Goal: Book appointment/travel/reservation

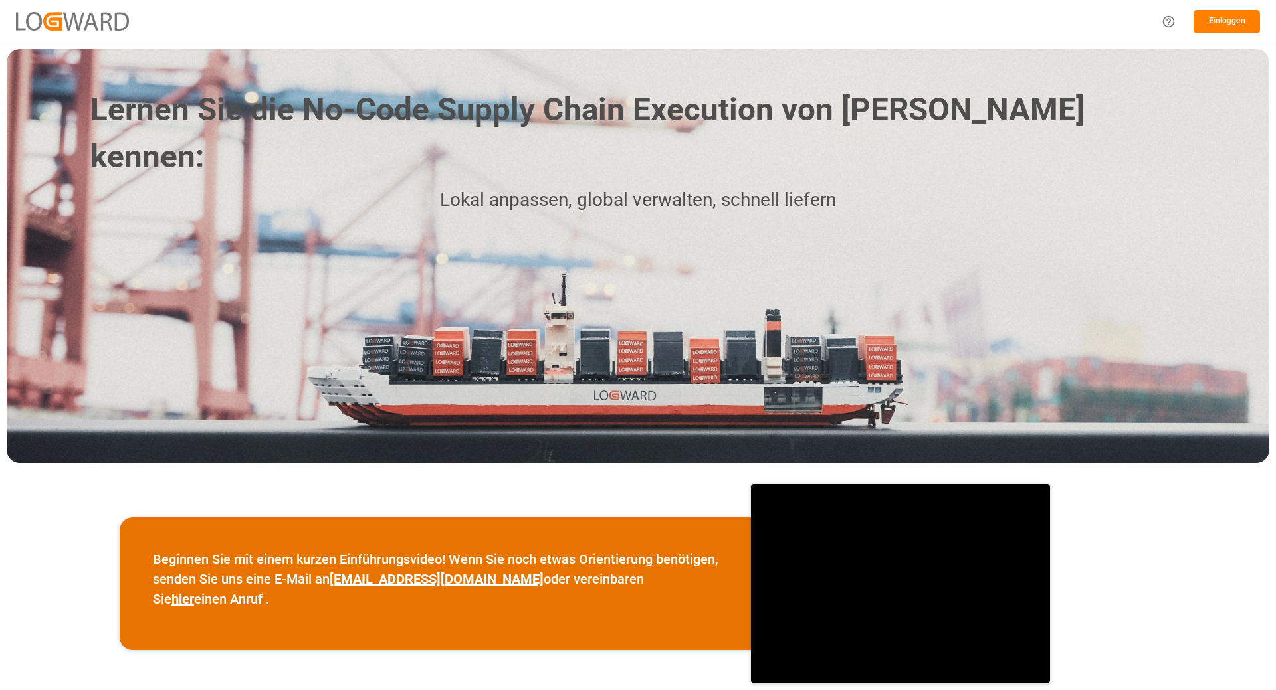
click at [805, 21] on div "Einloggen" at bounding box center [638, 21] width 1276 height 43
click at [1221, 25] on font "Einloggen" at bounding box center [1226, 20] width 37 height 9
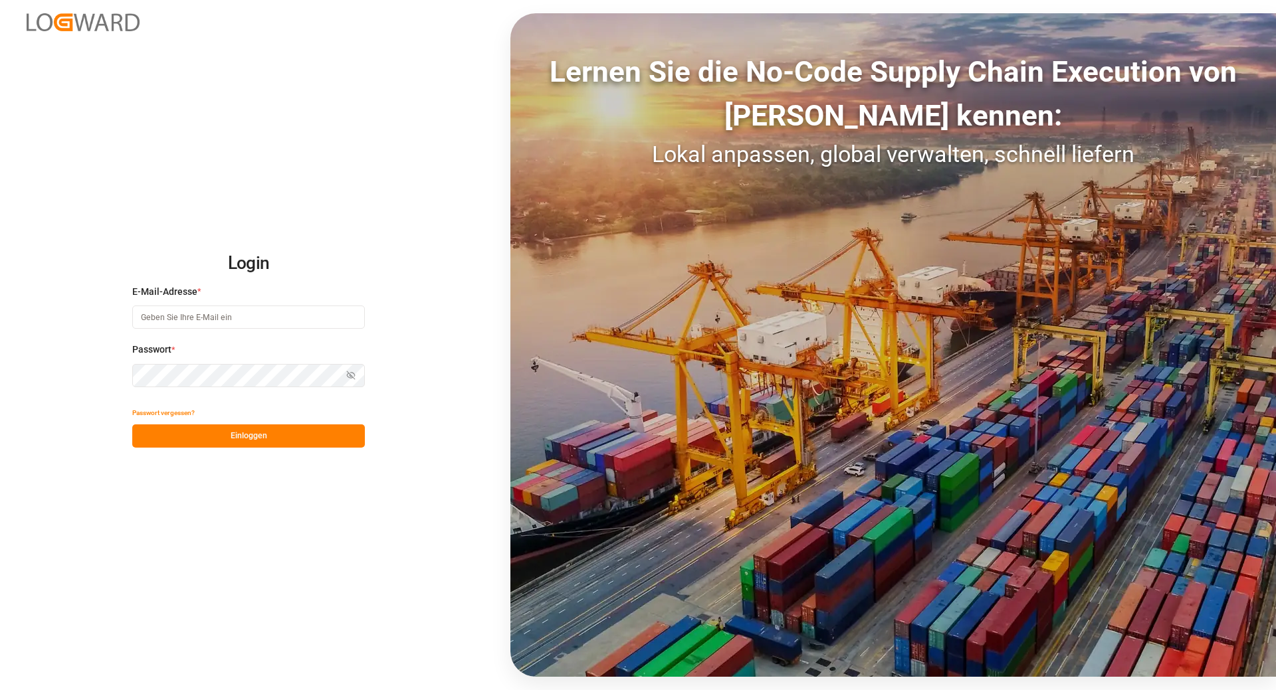
type input "[EMAIL_ADDRESS][DOMAIN_NAME]"
click at [274, 436] on button "Einloggen" at bounding box center [248, 436] width 233 height 23
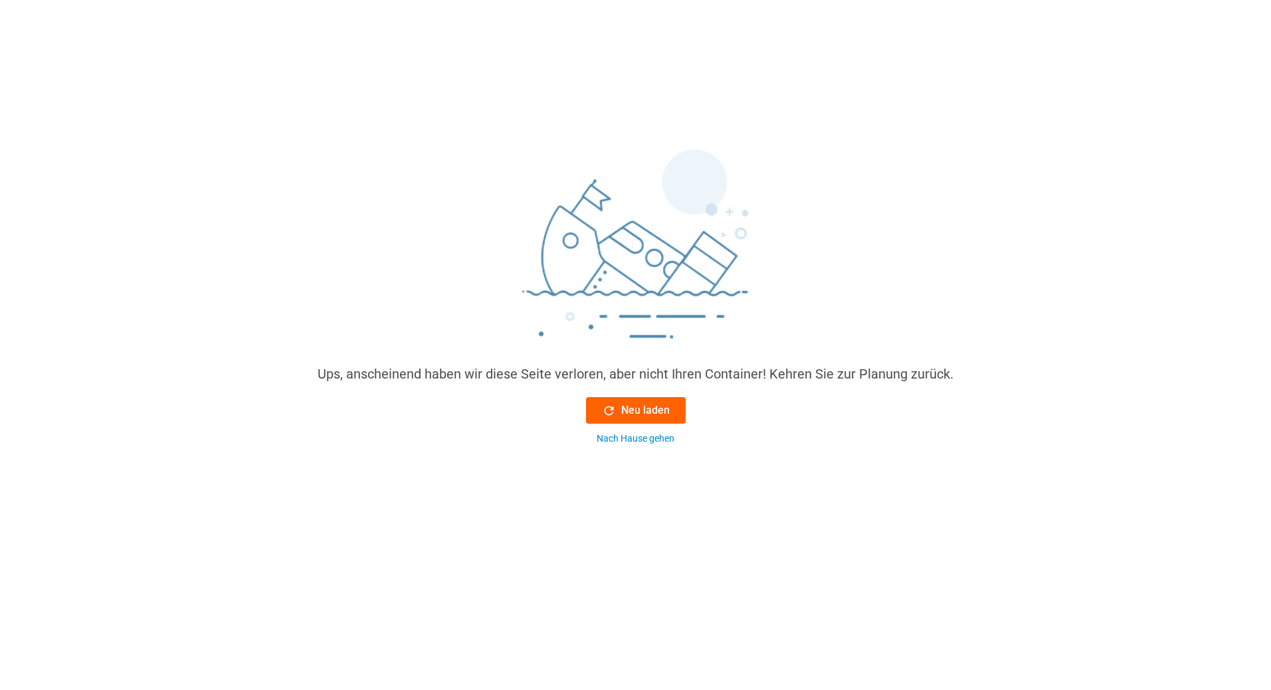
click at [617, 402] on button "Neu laden" at bounding box center [636, 410] width 100 height 27
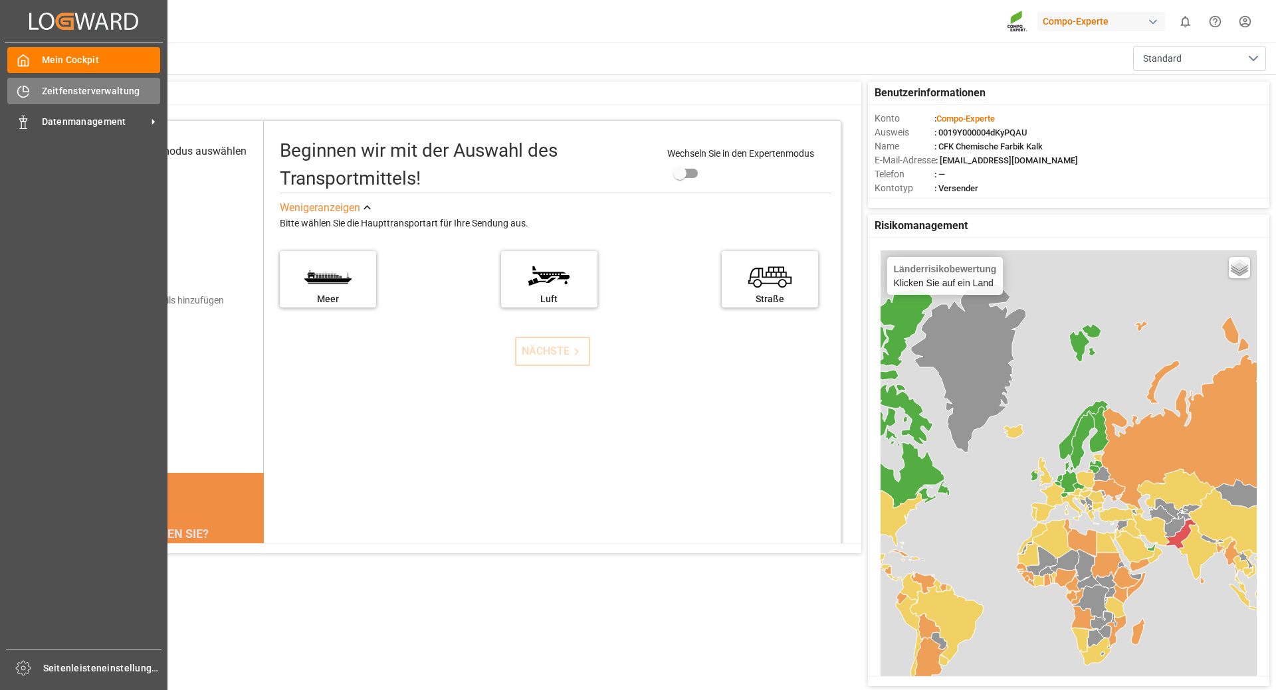
click at [33, 88] on div "Zeitfensterverwaltung Zeitfensterverwaltung" at bounding box center [83, 91] width 153 height 26
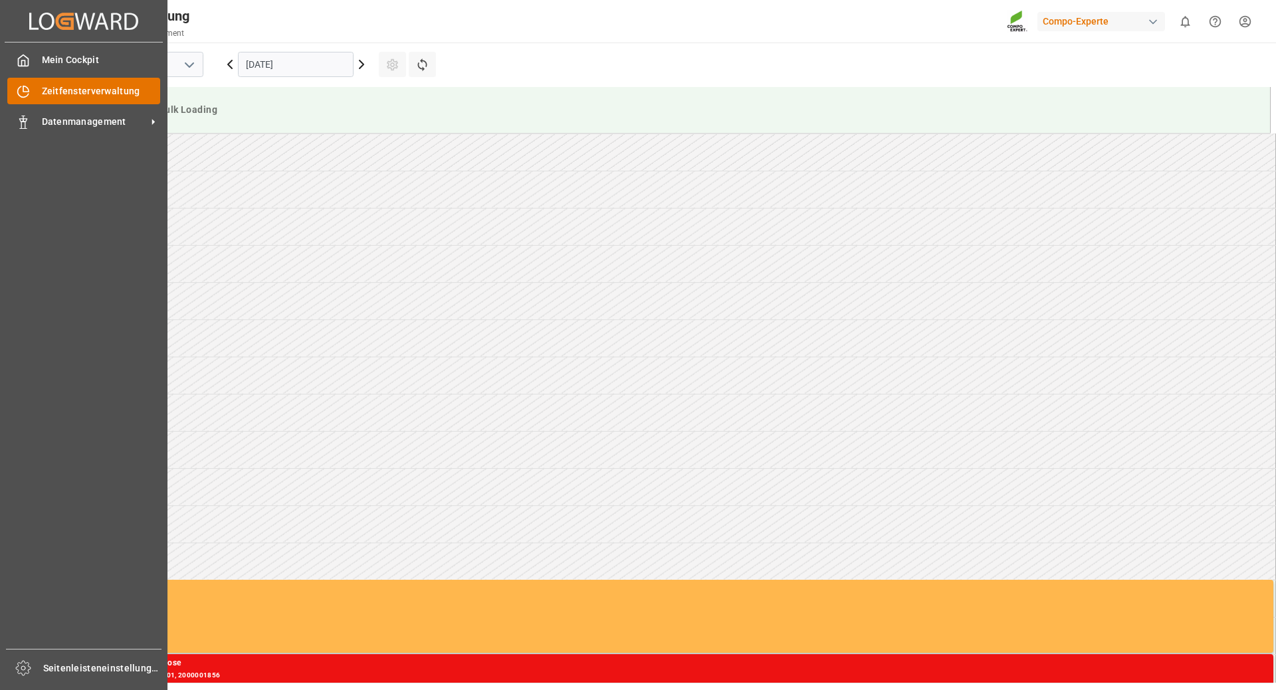
scroll to position [661, 0]
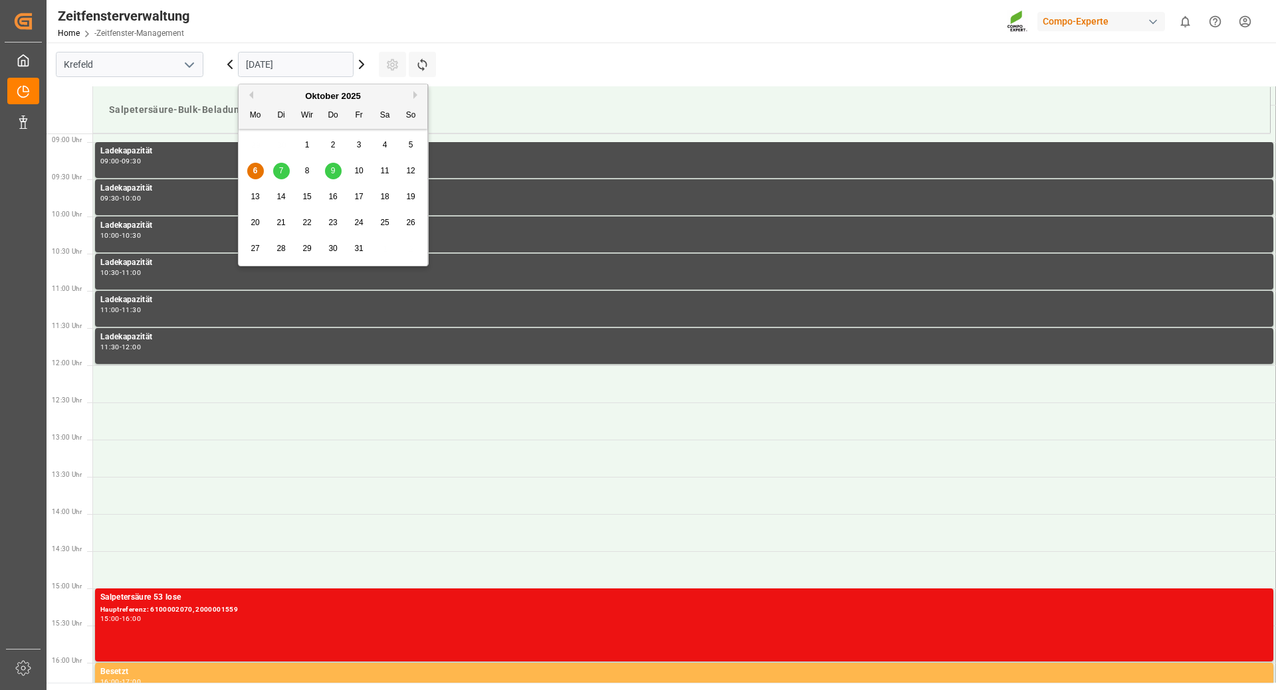
click at [257, 64] on input "[DATE]" at bounding box center [296, 64] width 116 height 25
click at [283, 166] on font "7" at bounding box center [281, 170] width 5 height 9
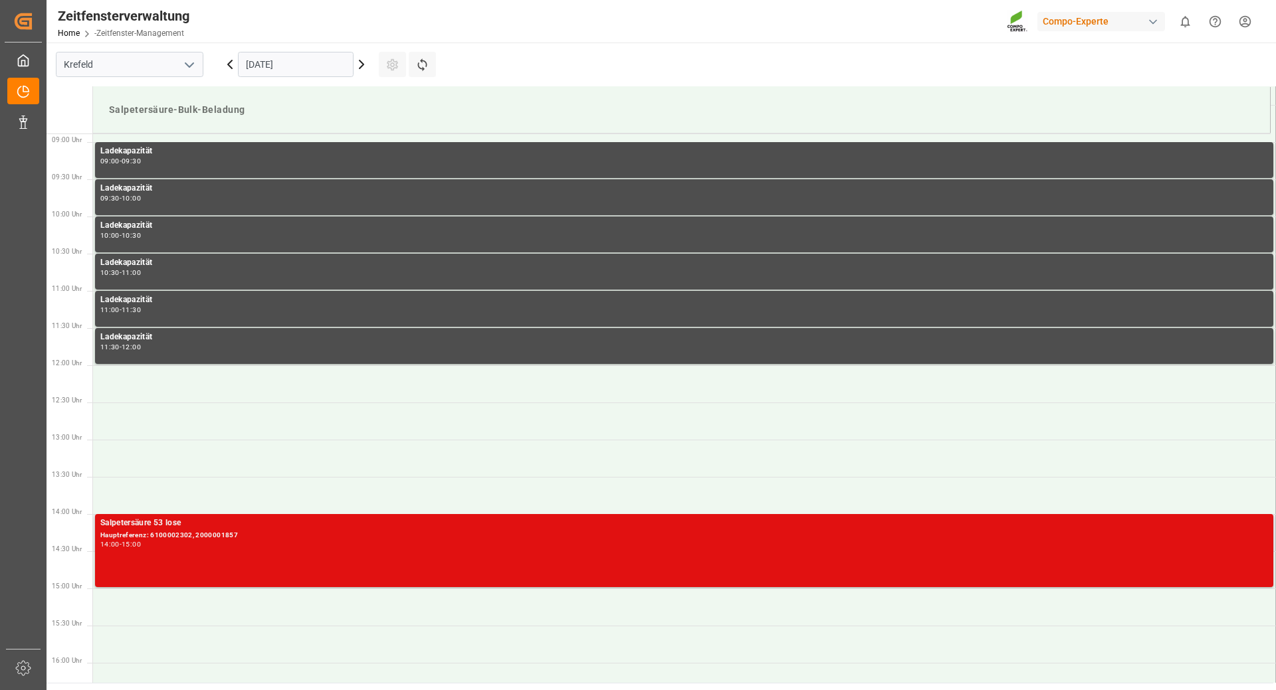
click at [225, 545] on div "14:00 - 15:00" at bounding box center [683, 544] width 1167 height 7
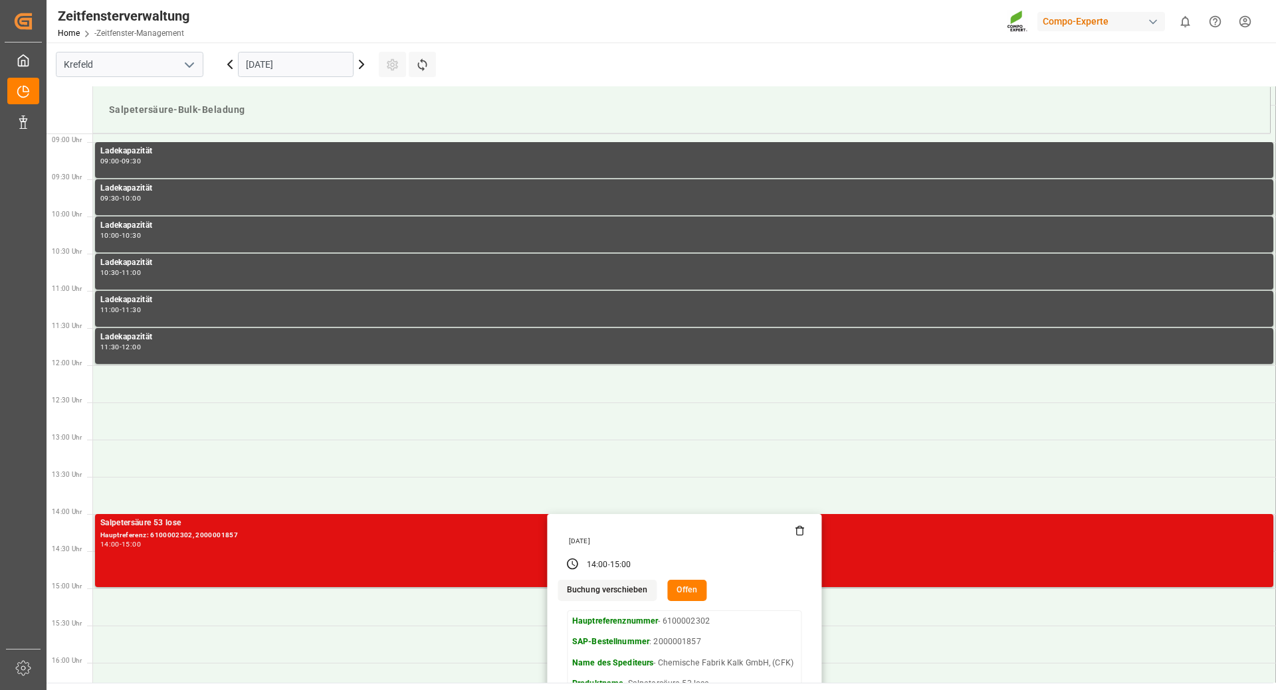
scroll to position [727, 0]
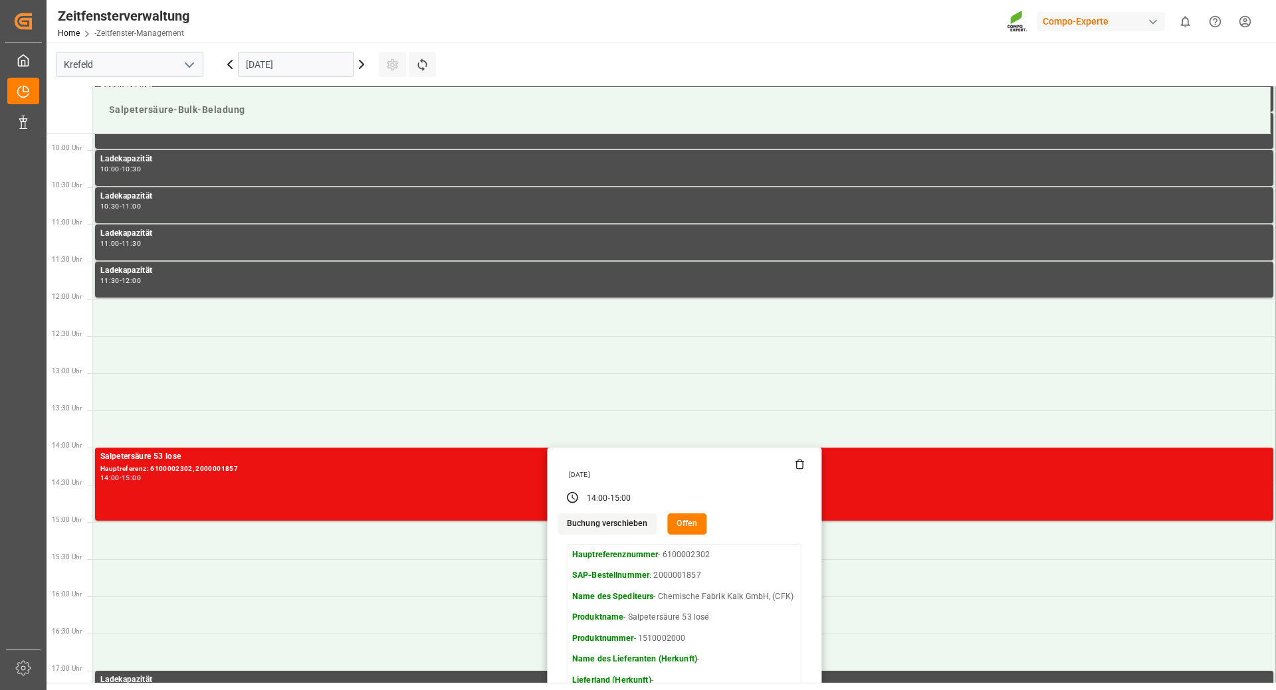
click at [601, 527] on font "Buchung verschieben" at bounding box center [607, 523] width 81 height 9
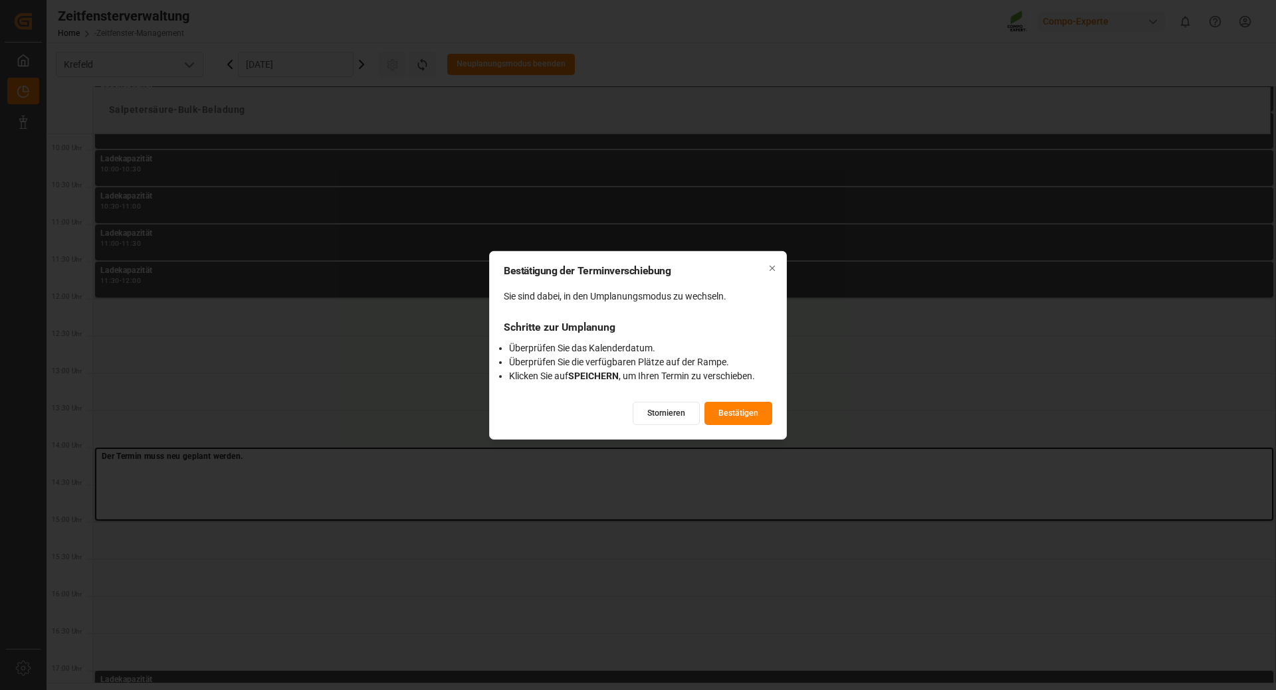
click at [751, 417] on font "Bestätigen" at bounding box center [738, 412] width 40 height 9
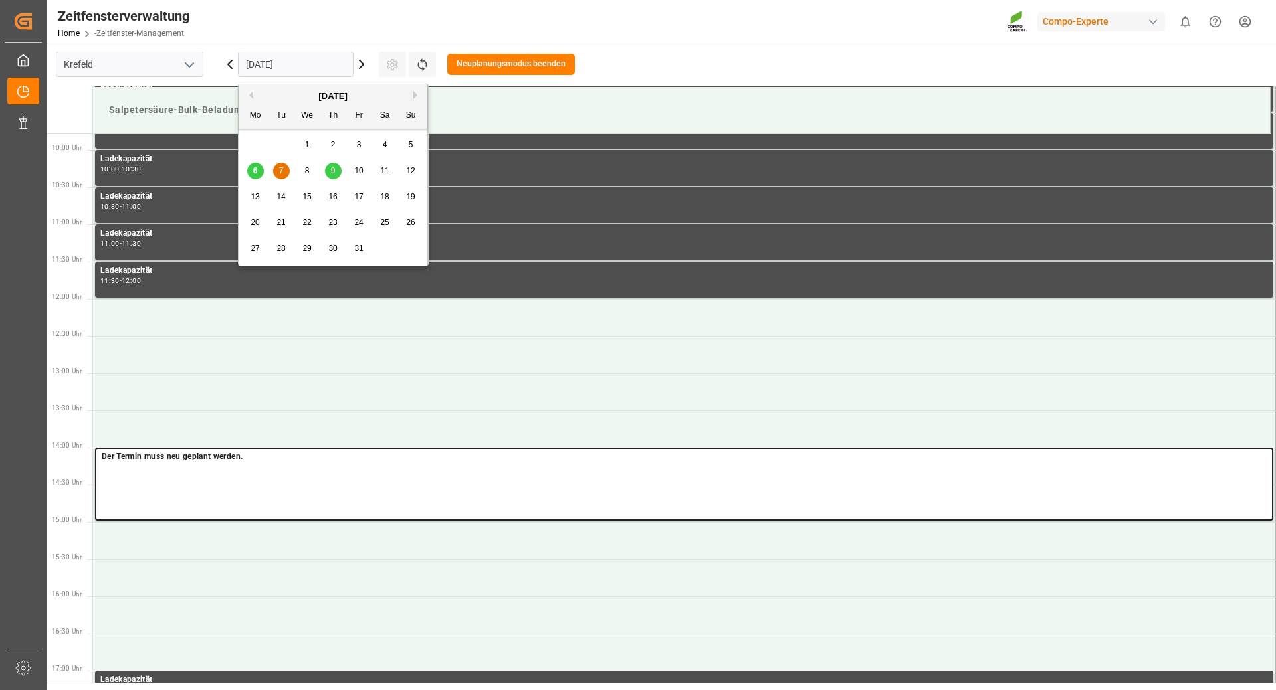
click at [302, 57] on input "[DATE]" at bounding box center [296, 64] width 116 height 25
click at [257, 197] on font "13" at bounding box center [254, 196] width 9 height 9
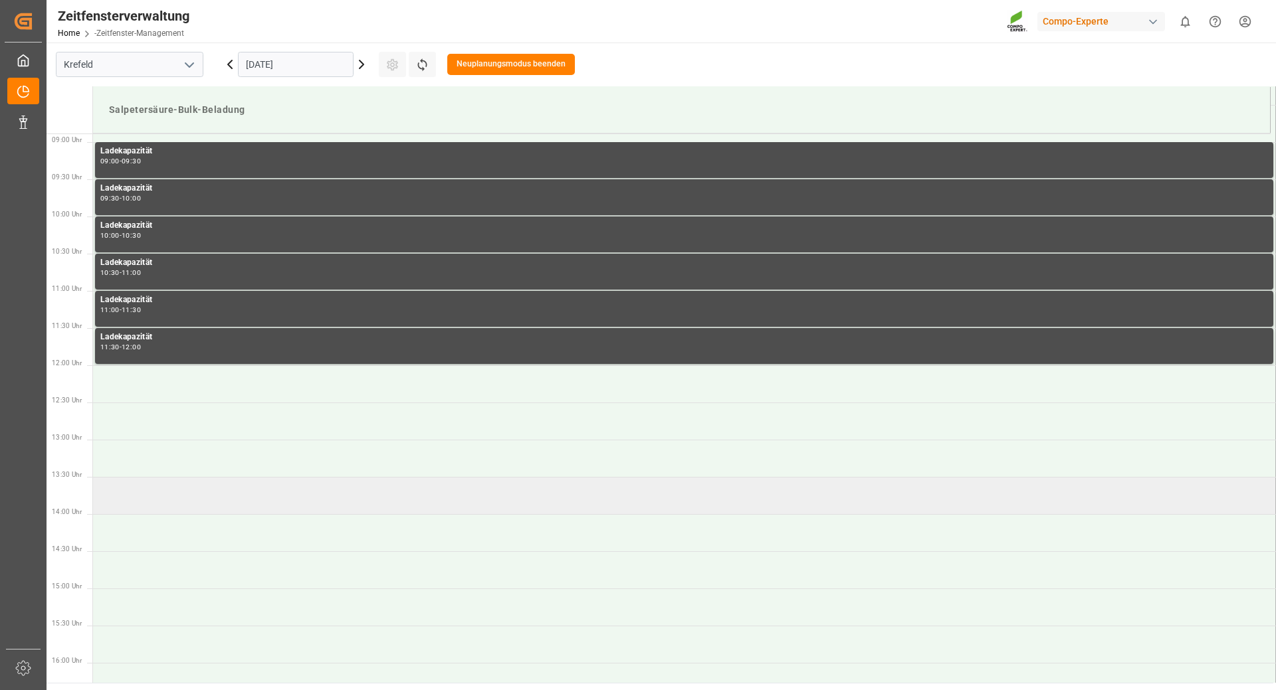
scroll to position [927, 0]
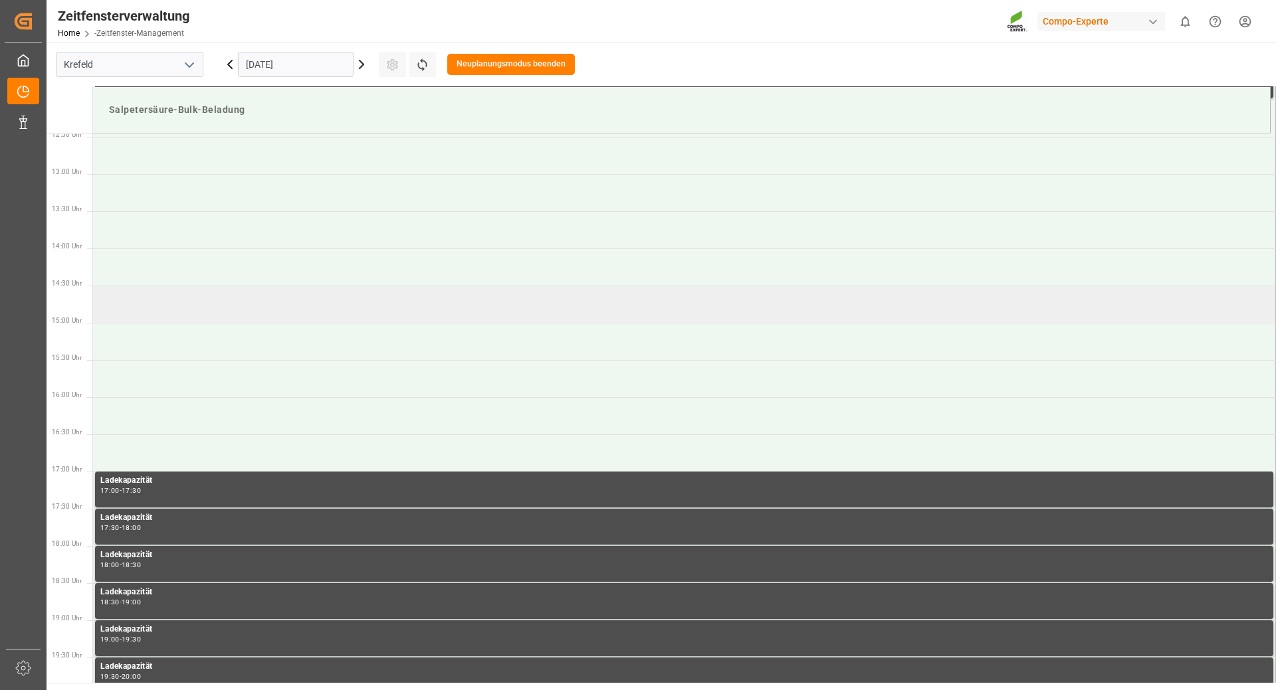
click at [210, 310] on td at bounding box center [684, 304] width 1183 height 37
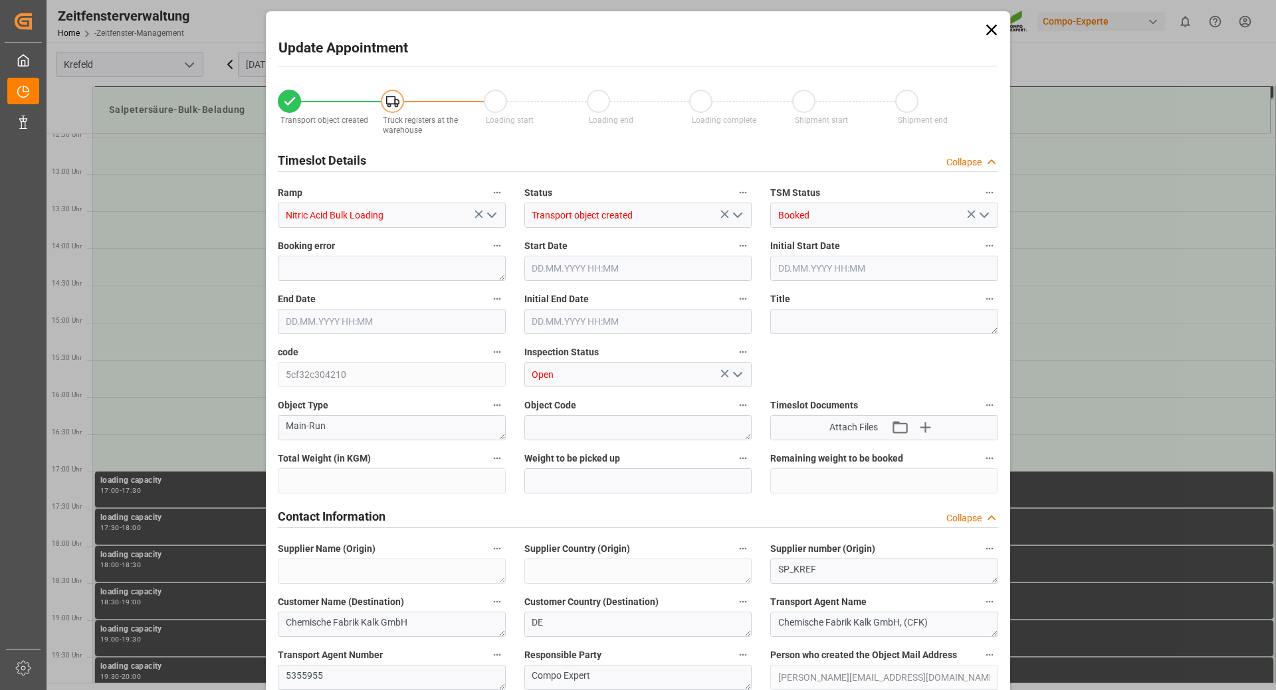
type input "20000"
type input "0"
type input "[DATE] 14:30"
type input "[DATE] 14:00"
type input "[DATE] 15:00"
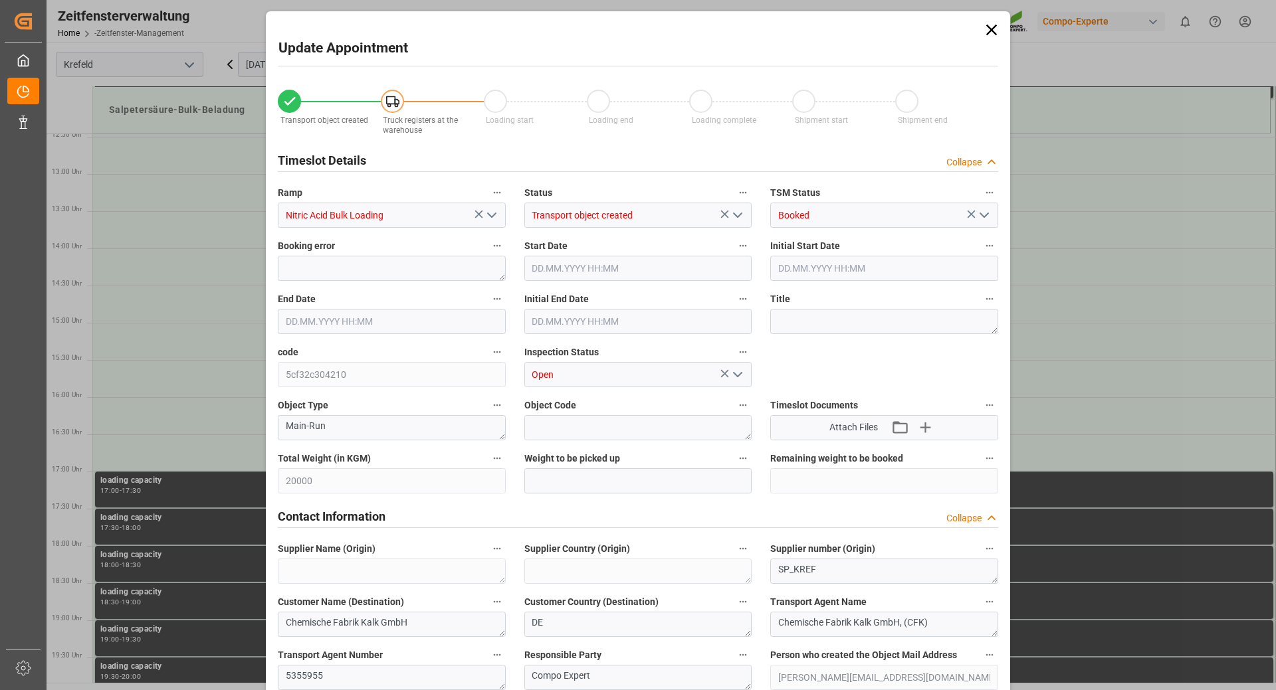
type input "[DATE] 14:30"
type input "[DATE] 14:53"
type input "[DATE] 06:34"
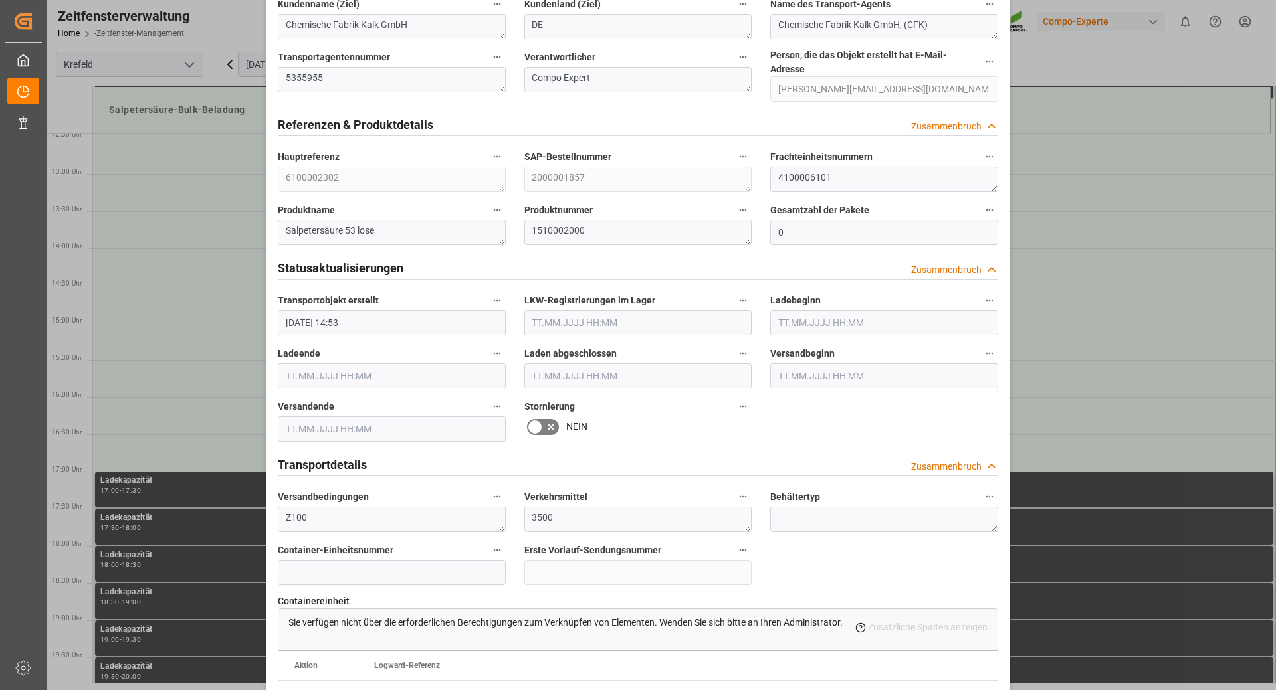
scroll to position [1150, 0]
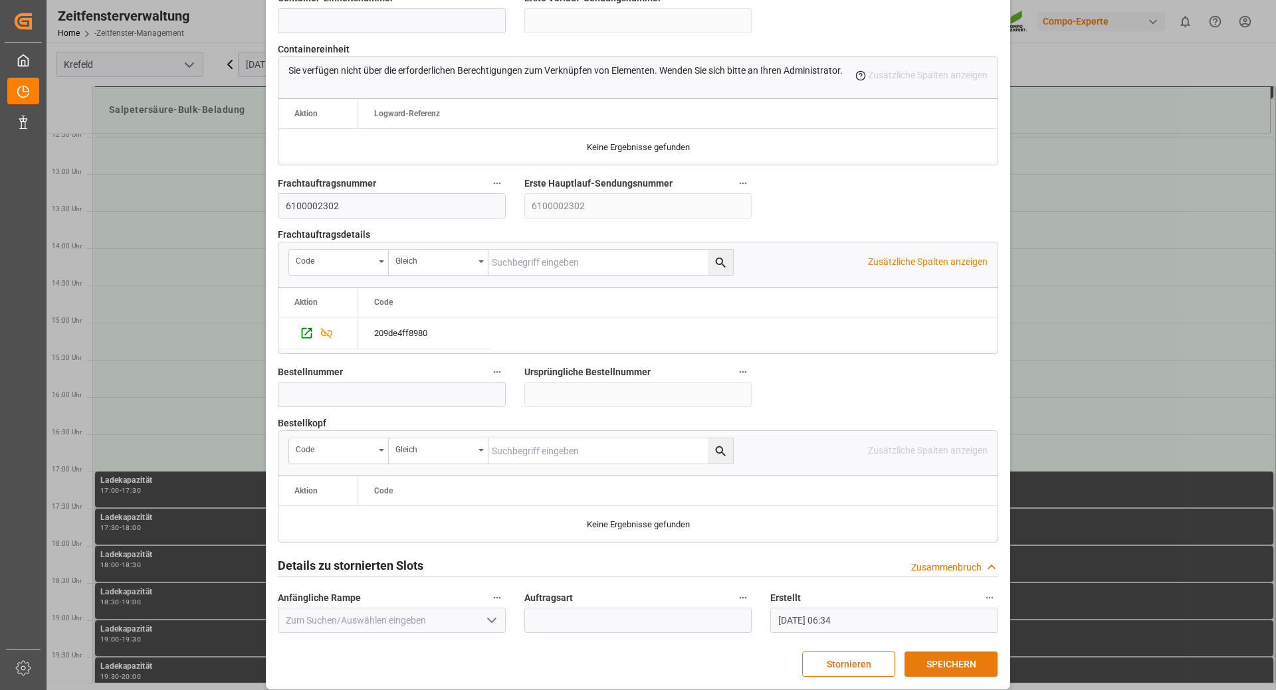
click at [967, 659] on font "SPEICHERN" at bounding box center [951, 664] width 50 height 11
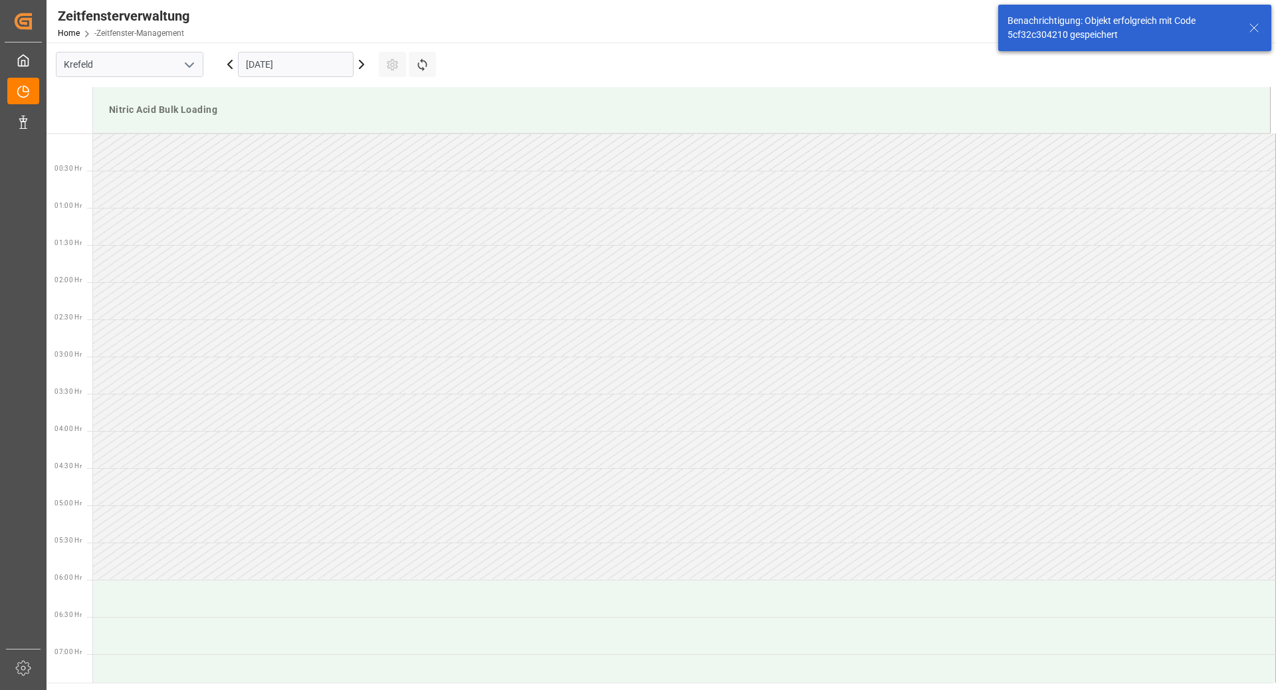
scroll to position [959, 0]
